Goal: Information Seeking & Learning: Learn about a topic

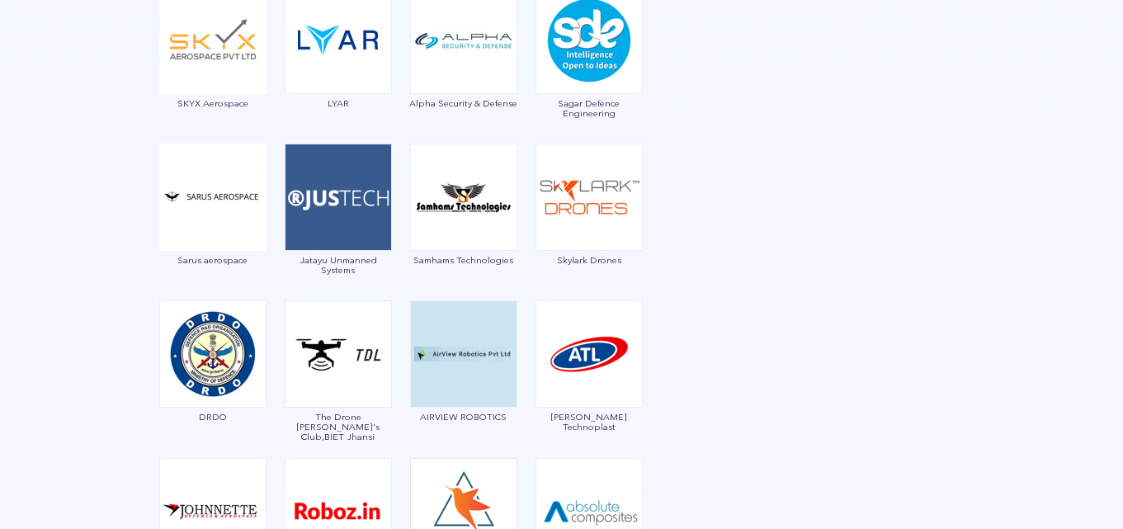
scroll to position [2311, 0]
click at [465, 205] on img at bounding box center [463, 197] width 107 height 107
click at [559, 236] on img at bounding box center [589, 197] width 107 height 107
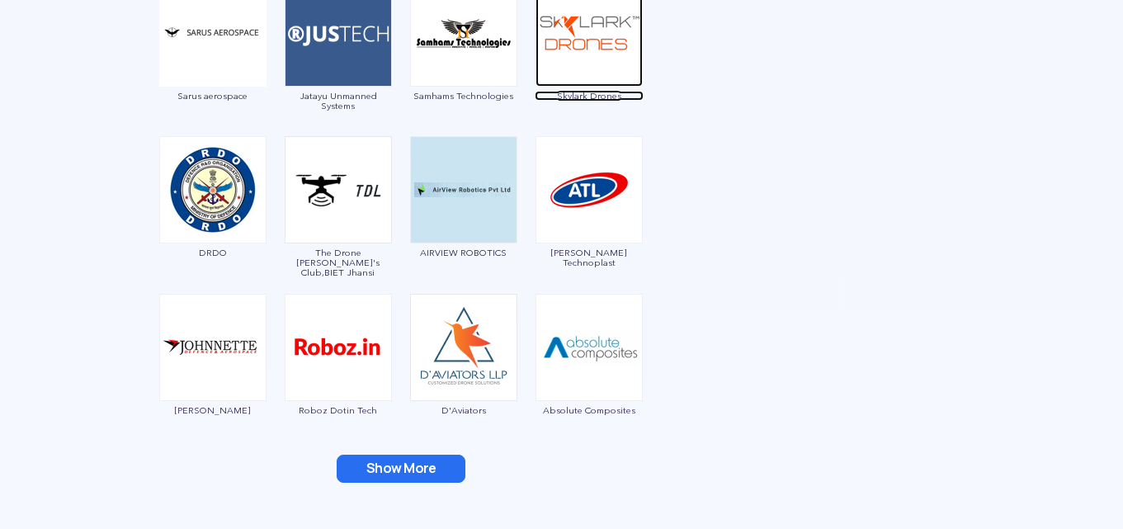
scroll to position [2476, 0]
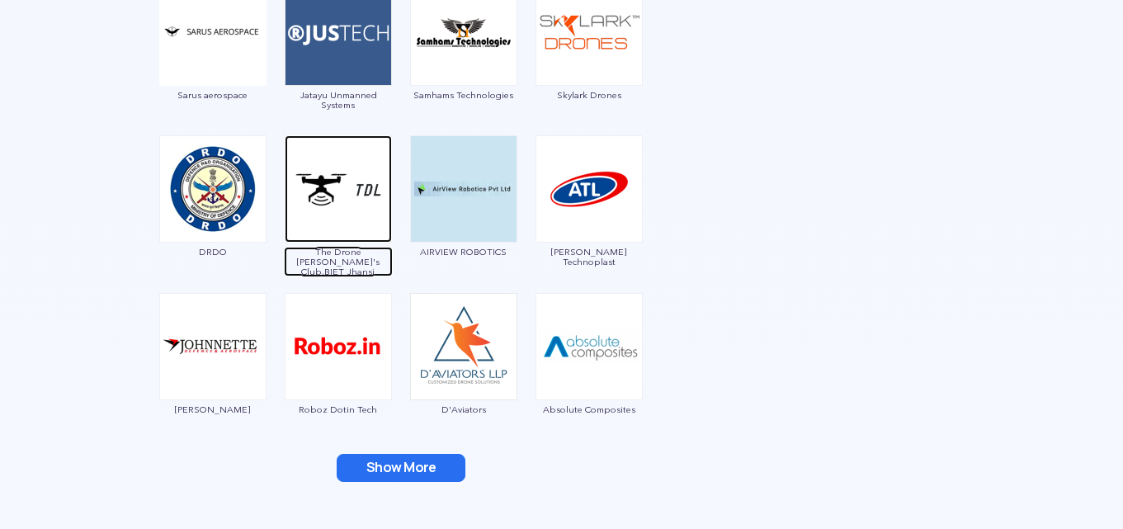
click at [323, 219] on img at bounding box center [338, 188] width 107 height 107
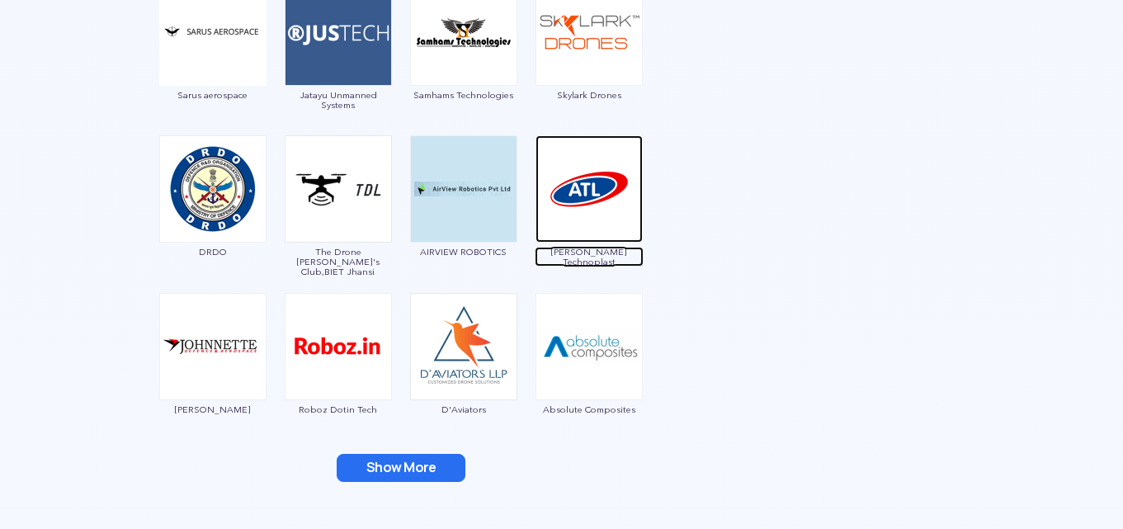
click at [576, 220] on img at bounding box center [589, 188] width 107 height 107
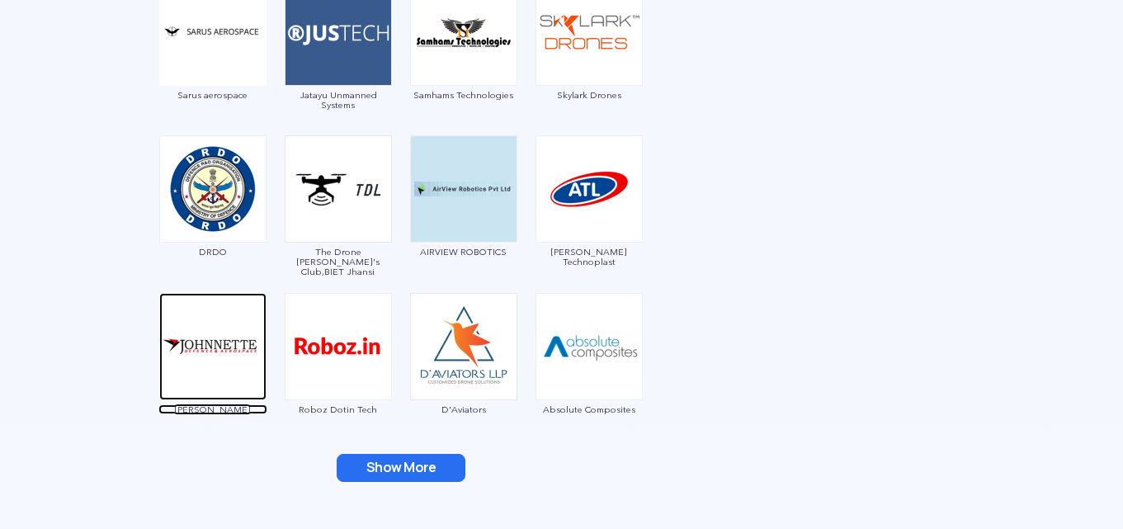
click at [220, 348] on img at bounding box center [212, 346] width 107 height 107
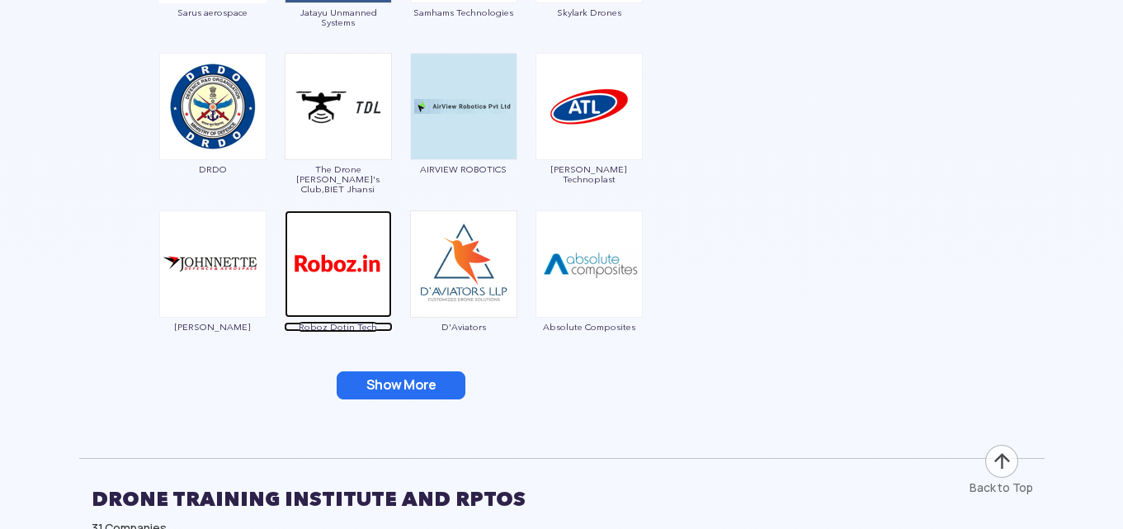
click at [356, 273] on img at bounding box center [338, 263] width 107 height 107
click at [428, 385] on button "Show More" at bounding box center [401, 385] width 129 height 28
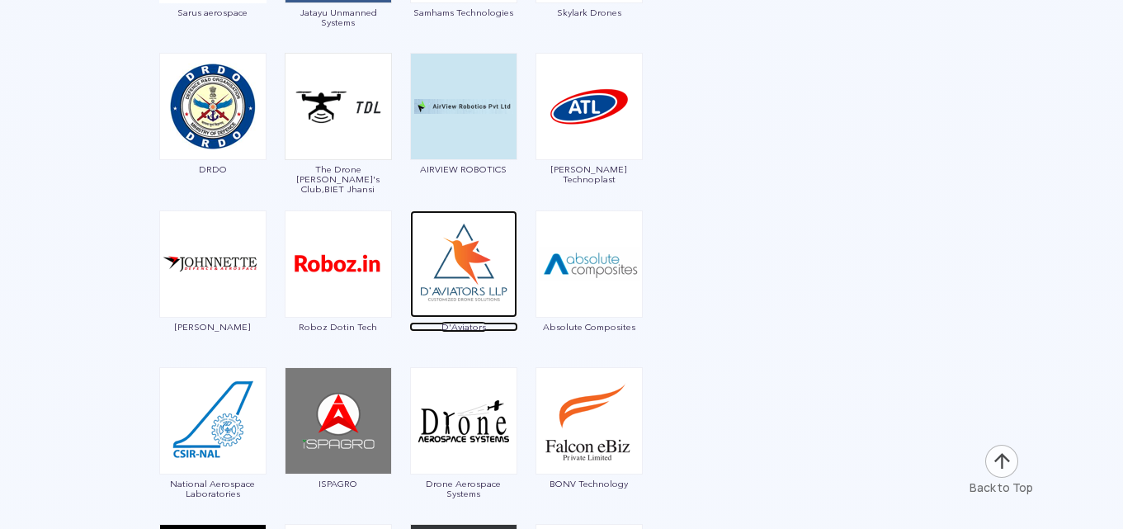
click at [474, 269] on img at bounding box center [463, 263] width 107 height 107
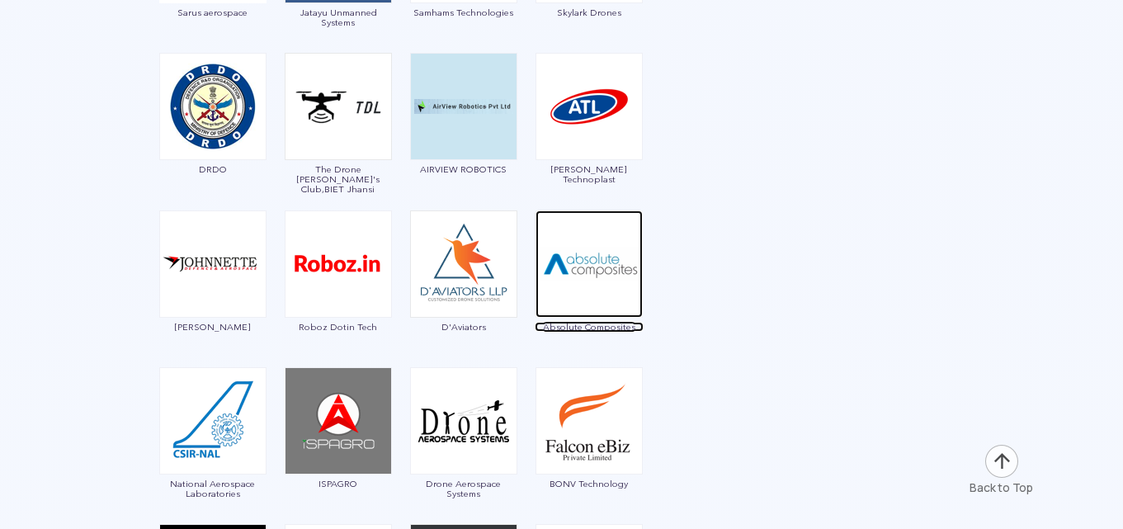
click at [596, 263] on img at bounding box center [589, 263] width 107 height 107
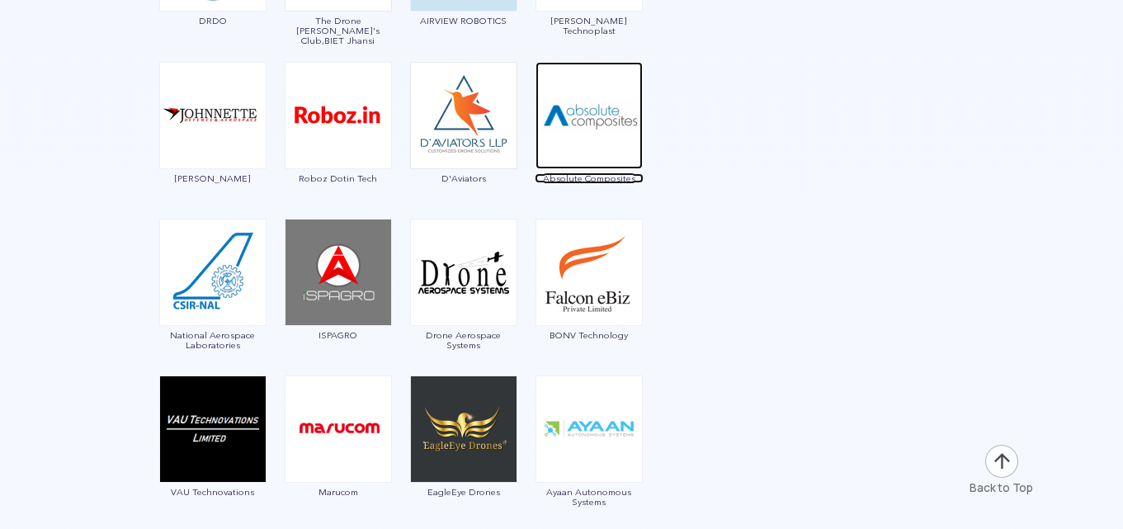
scroll to position [2723, 0]
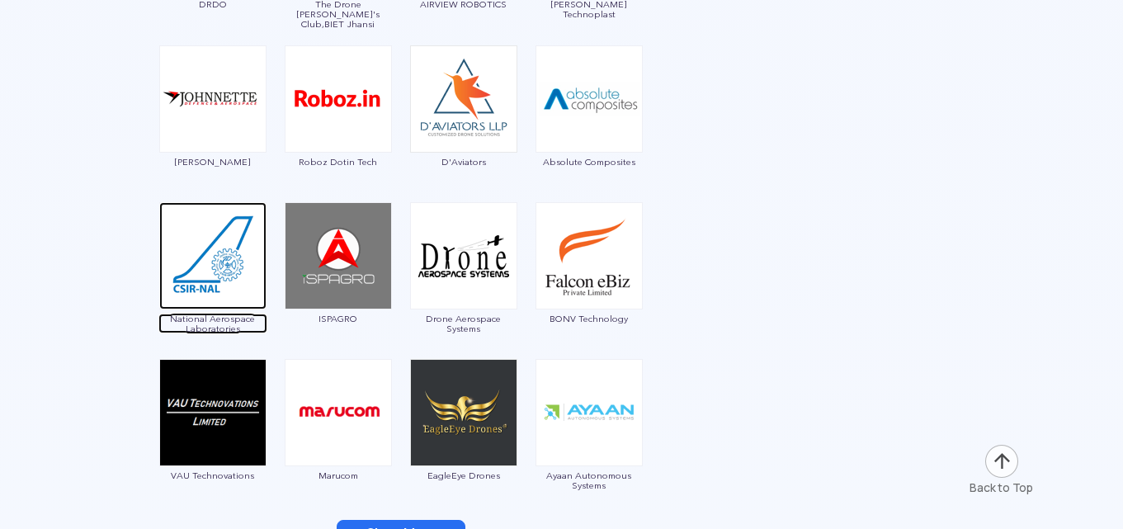
click at [201, 282] on img at bounding box center [212, 255] width 107 height 107
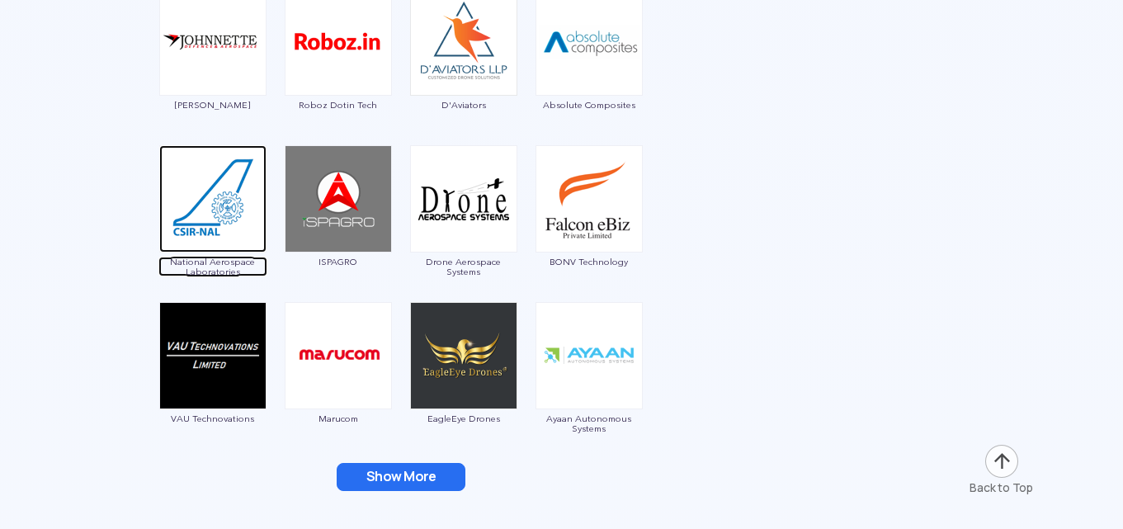
scroll to position [2806, 0]
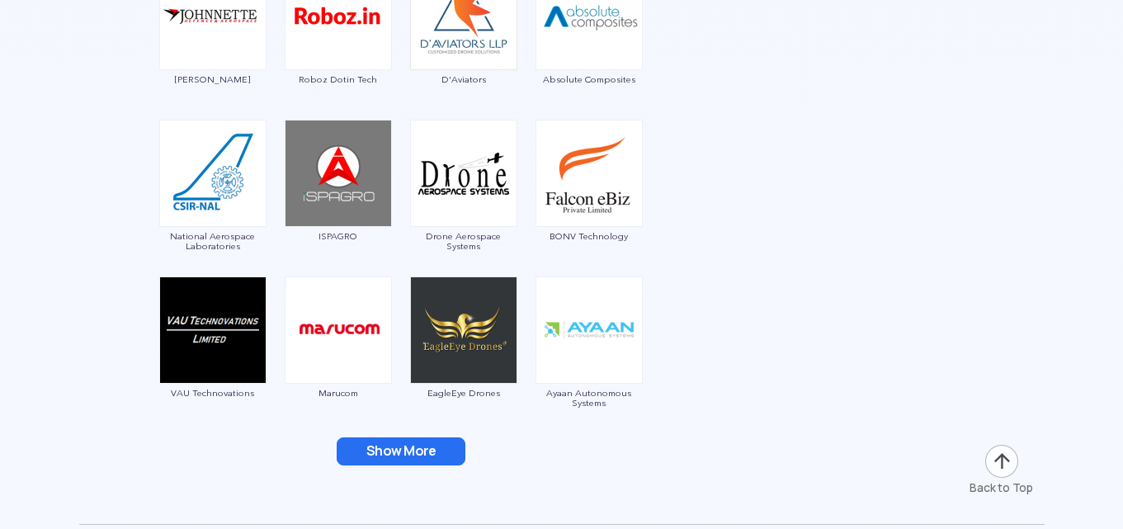
click at [442, 449] on button "Show More" at bounding box center [401, 451] width 129 height 28
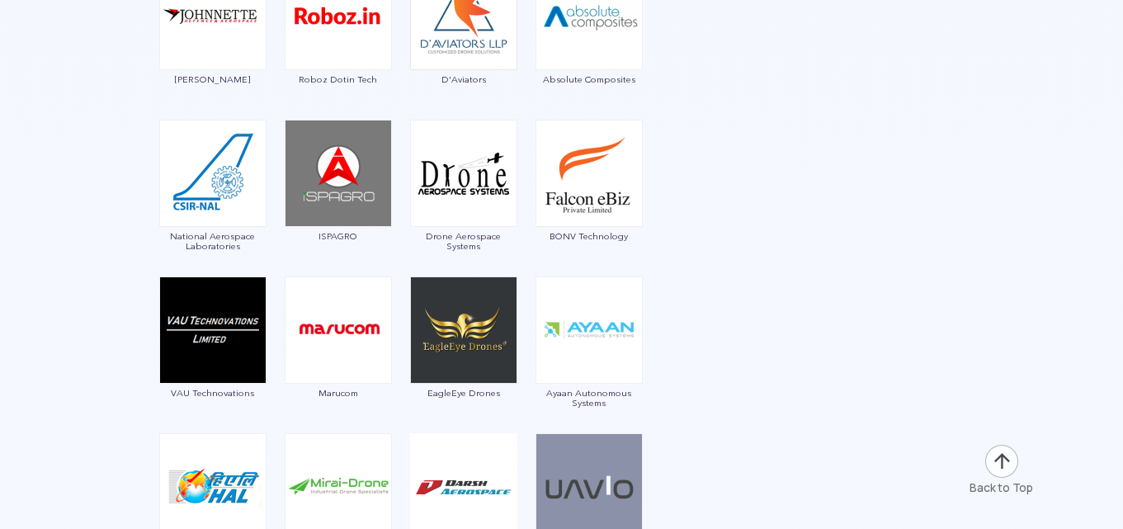
click at [333, 190] on img at bounding box center [338, 173] width 107 height 107
click at [338, 164] on img at bounding box center [338, 173] width 107 height 107
